Goal: Task Accomplishment & Management: Complete application form

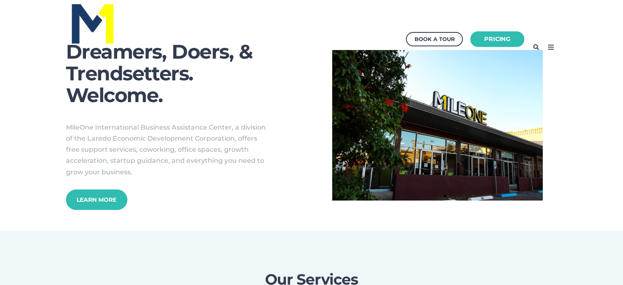
click at [498, 36] on link "Pricing" at bounding box center [498, 39] width 54 height 16
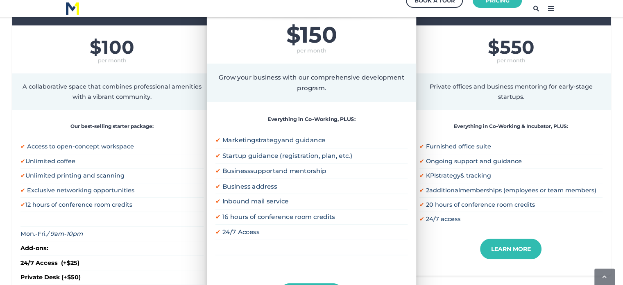
scroll to position [246, 0]
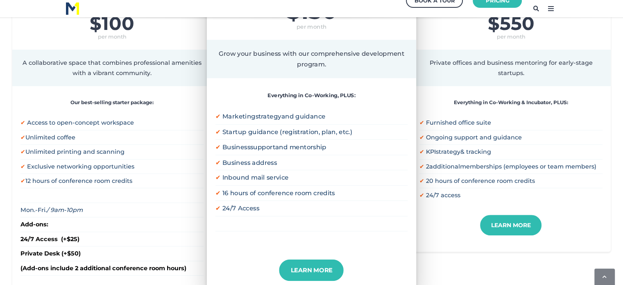
drag, startPoint x: 327, startPoint y: 116, endPoint x: 245, endPoint y: 176, distance: 101.4
click at [245, 176] on ul "✔ Marketing strategy and guidance ✔ Startup guidance (registration, plan, etc.)…" at bounding box center [312, 177] width 192 height 137
click at [236, 111] on li "✔ Marketing strategy and guidance" at bounding box center [312, 116] width 192 height 15
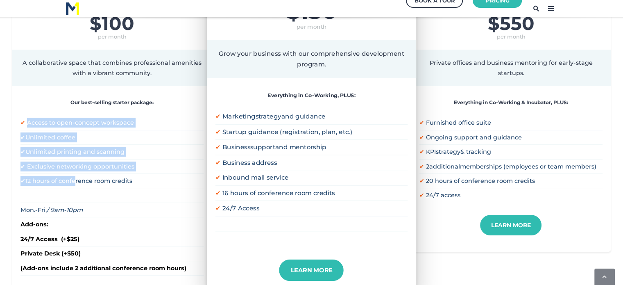
drag, startPoint x: 26, startPoint y: 123, endPoint x: 73, endPoint y: 177, distance: 70.9
click at [73, 177] on ul "✔ Access to open-concept workspace ✔ Unlimited coffee ✔ Unlimited printing and …" at bounding box center [111, 203] width 183 height 174
click at [73, 177] on span "12 hours of conference room credits" at bounding box center [78, 180] width 107 height 7
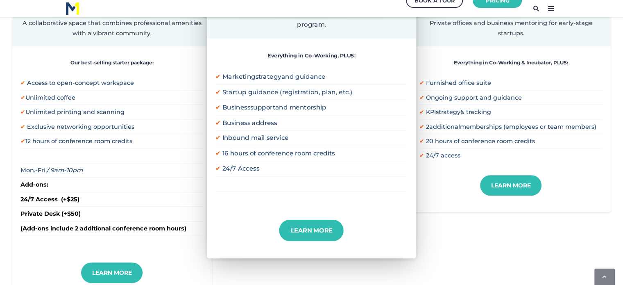
scroll to position [287, 0]
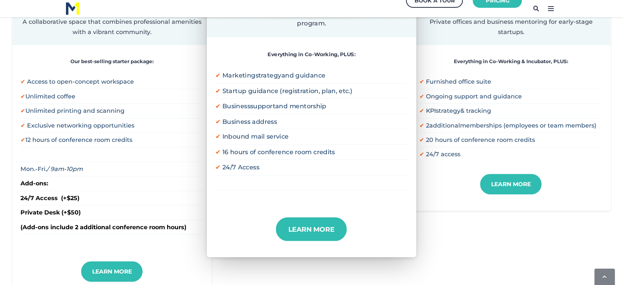
click at [322, 223] on link "Learn More" at bounding box center [311, 229] width 71 height 24
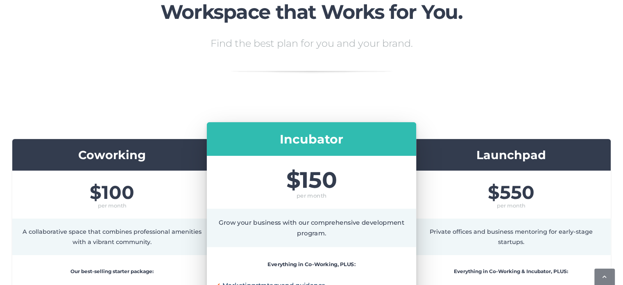
scroll to position [0, 0]
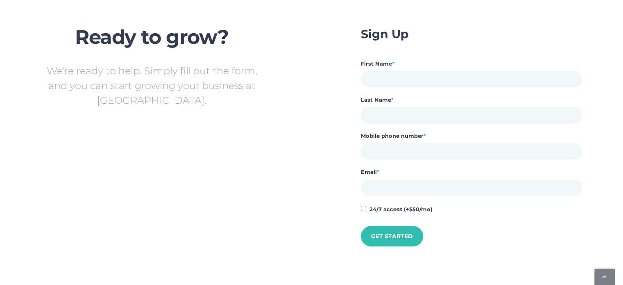
scroll to position [82, 0]
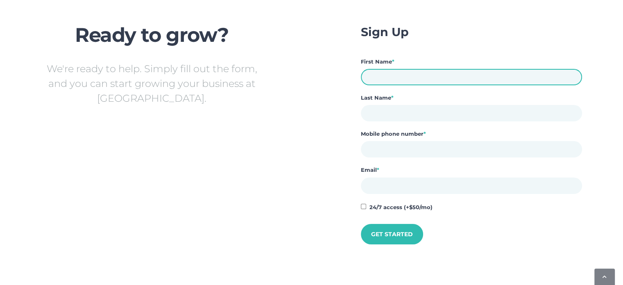
click at [407, 79] on input "First Name *" at bounding box center [471, 77] width 221 height 16
type input "Preston"
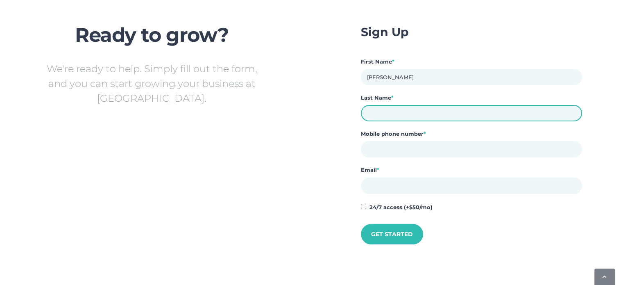
type input "Reeves"
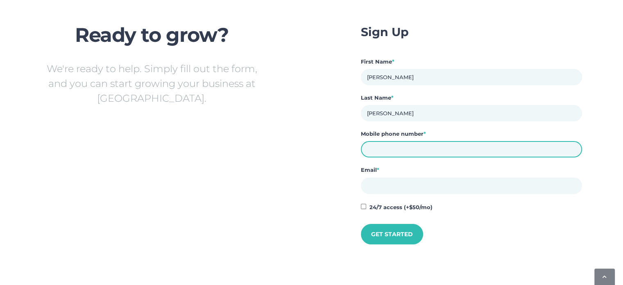
type input "13462873819"
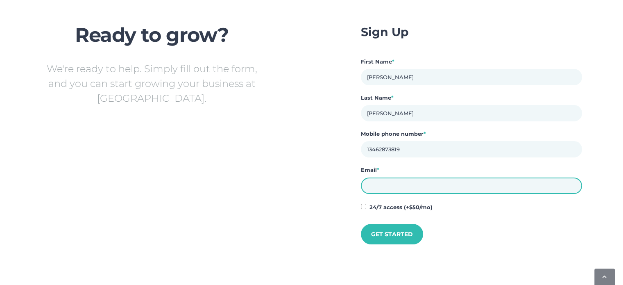
click at [413, 177] on input "Email *" at bounding box center [471, 185] width 221 height 16
type input "[DOMAIN_NAME][EMAIL_ADDRESS][DOMAIN_NAME]"
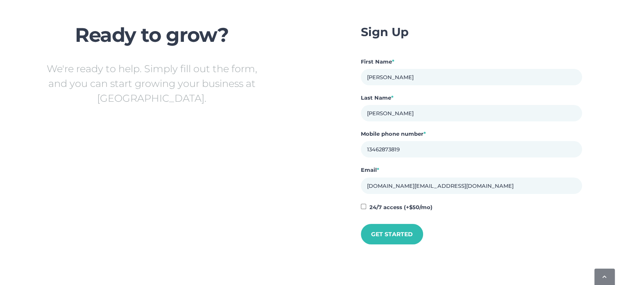
click at [364, 206] on input "24/7 access (+$50/mo)" at bounding box center [363, 206] width 5 height 5
checkbox input "true"
click at [382, 229] on input "Get Started" at bounding box center [392, 234] width 68 height 23
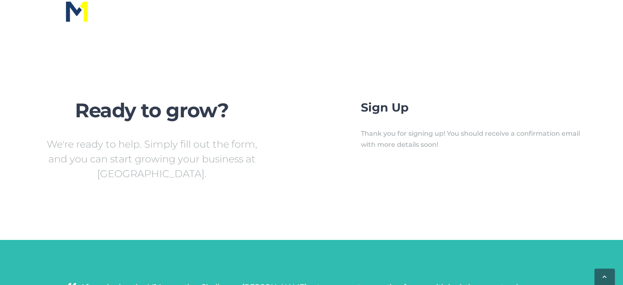
scroll to position [0, 0]
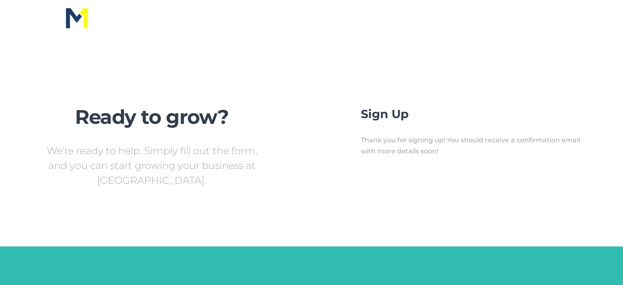
click at [77, 18] on img at bounding box center [77, 18] width 22 height 20
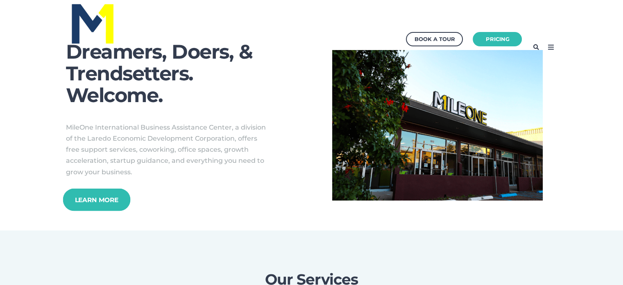
click at [110, 203] on link "Learn More" at bounding box center [97, 199] width 68 height 23
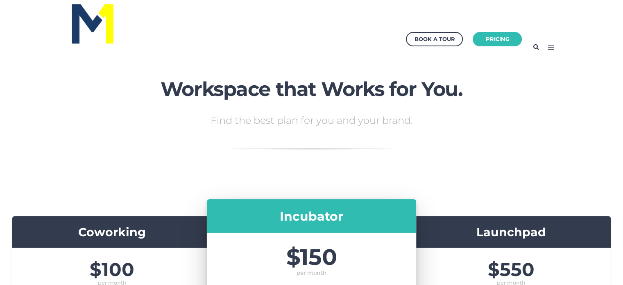
click at [554, 50] on icon at bounding box center [550, 47] width 13 height 13
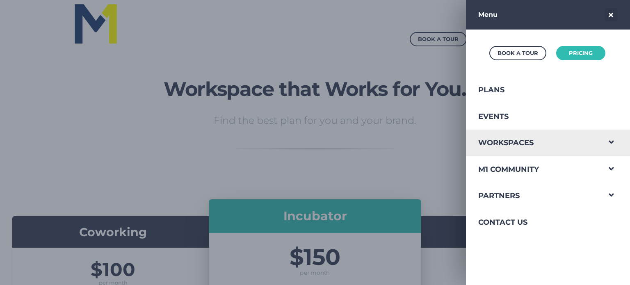
click at [600, 140] on span "Navigation Menu" at bounding box center [610, 140] width 21 height 21
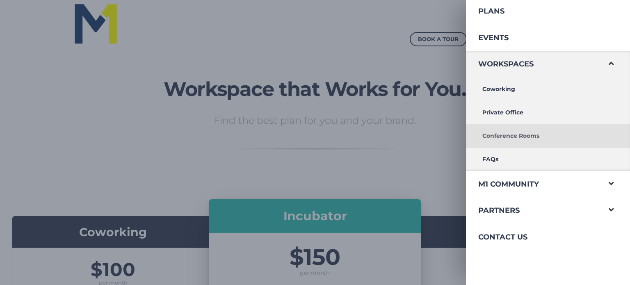
scroll to position [82, 0]
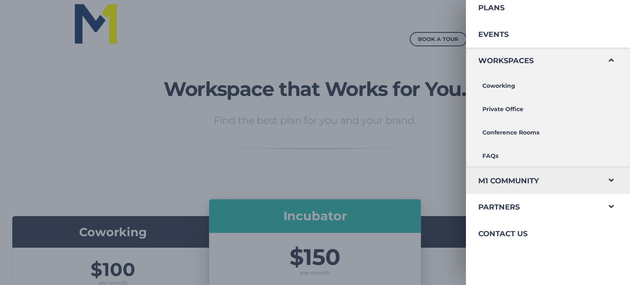
click at [603, 177] on span "Navigation Menu" at bounding box center [610, 178] width 21 height 21
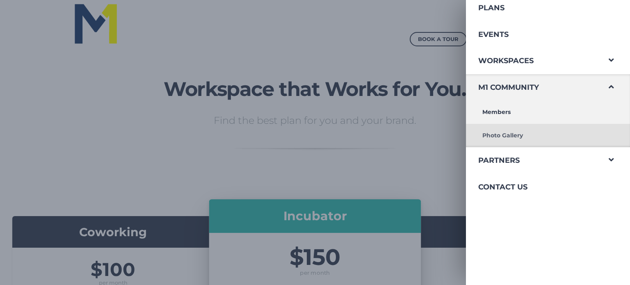
click at [550, 136] on link "Photo Gallery" at bounding box center [533, 135] width 134 height 23
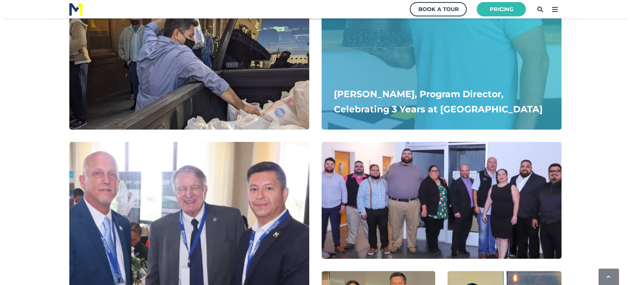
scroll to position [1877, 0]
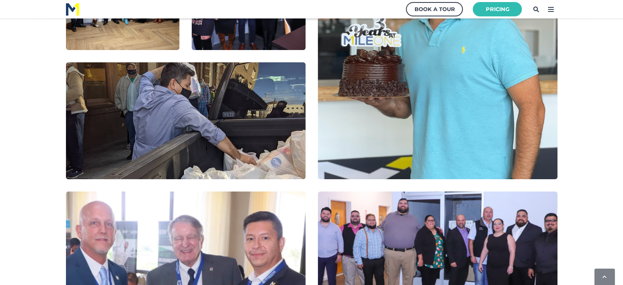
click at [550, 10] on icon at bounding box center [550, 9] width 13 height 13
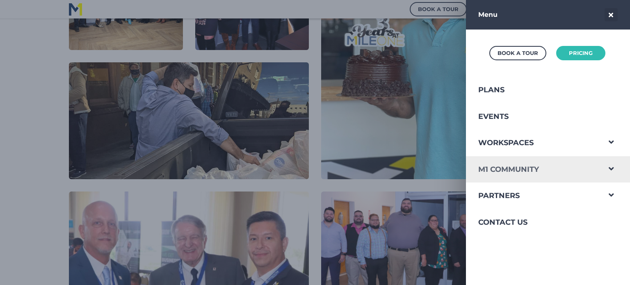
click at [531, 168] on link "M1 Community" at bounding box center [533, 169] width 134 height 27
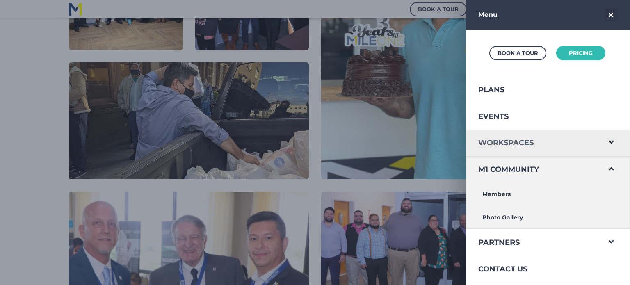
click at [518, 141] on link "Workspaces" at bounding box center [533, 143] width 134 height 27
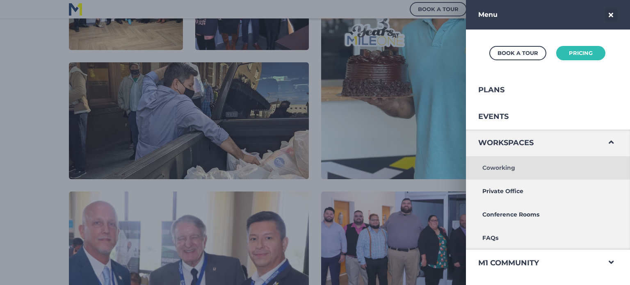
click at [523, 166] on link "Coworking" at bounding box center [533, 167] width 134 height 23
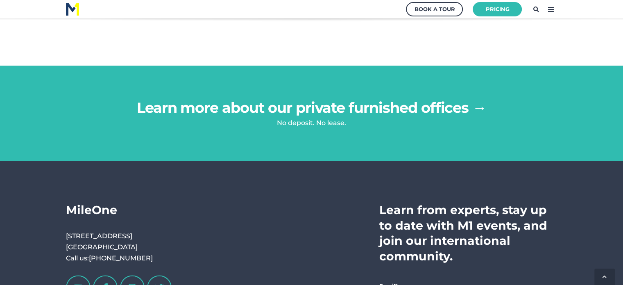
scroll to position [1435, 0]
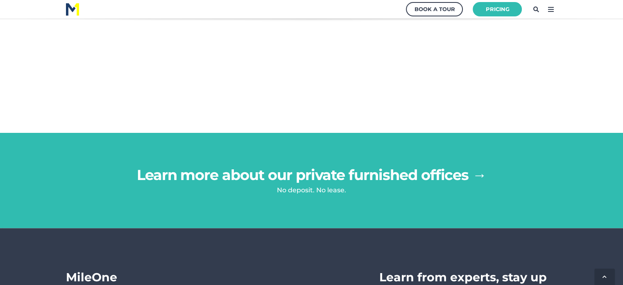
click at [441, 166] on link "Learn more about our private furnished offices →" at bounding box center [312, 175] width 350 height 18
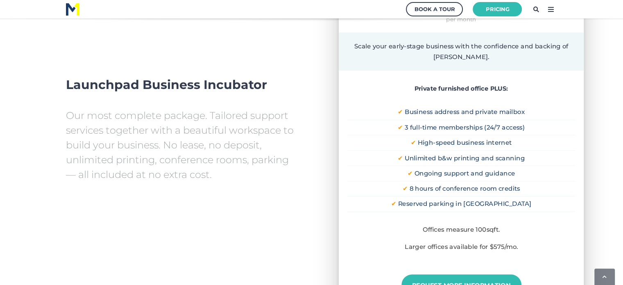
scroll to position [656, 0]
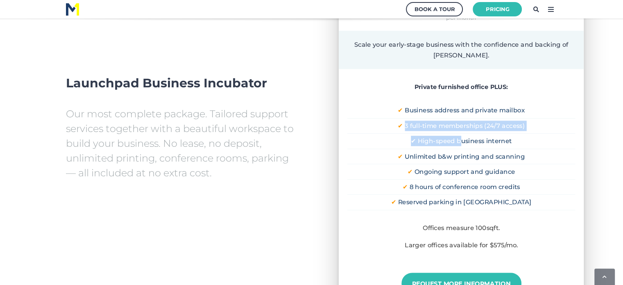
drag, startPoint x: 404, startPoint y: 123, endPoint x: 461, endPoint y: 136, distance: 58.2
click at [461, 136] on ul "✔ Business address and private mailbox ✔ 3 full-time memberships (24/7 access) …" at bounding box center [461, 164] width 228 height 122
click at [461, 137] on span "High-speed business internet" at bounding box center [465, 141] width 94 height 8
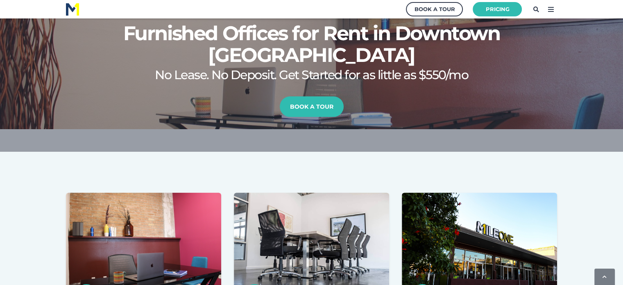
scroll to position [0, 0]
